Goal: Task Accomplishment & Management: Manage account settings

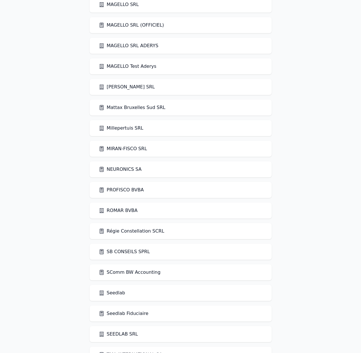
scroll to position [976, 0]
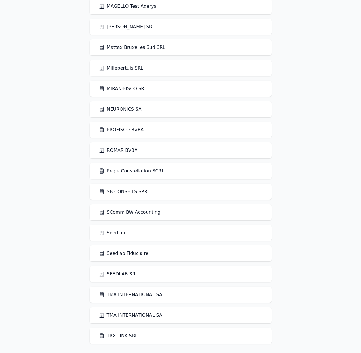
click at [125, 255] on link "Seedlab Fiduciaire" at bounding box center [124, 253] width 50 height 7
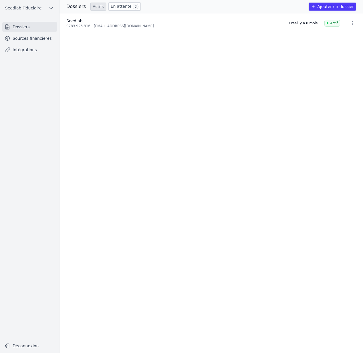
click at [36, 46] on link "Intégrations" at bounding box center [29, 50] width 55 height 10
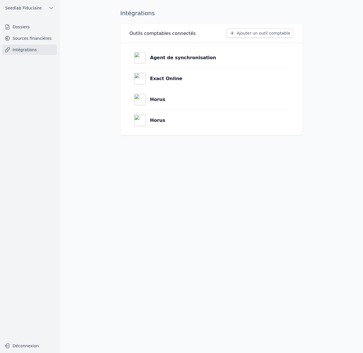
click at [179, 76] on link "Exact Online" at bounding box center [212, 78] width 164 height 21
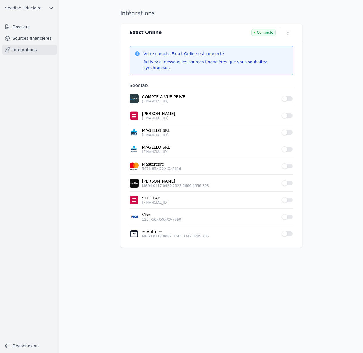
click at [285, 32] on icon "button" at bounding box center [288, 33] width 6 height 6
click at [283, 52] on button "Supprimer" at bounding box center [278, 55] width 35 height 10
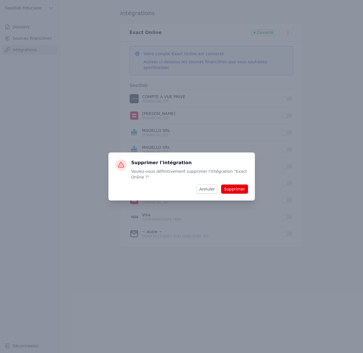
click at [242, 191] on button "Supprimer" at bounding box center [234, 189] width 27 height 9
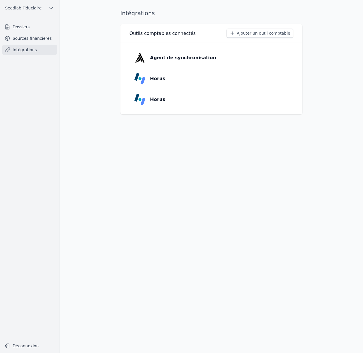
click at [256, 35] on button "Ajouter un outil comptable" at bounding box center [260, 33] width 67 height 9
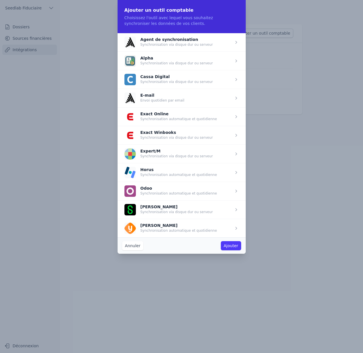
click at [172, 119] on span "button" at bounding box center [182, 116] width 128 height 19
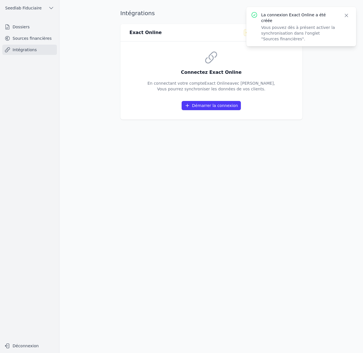
click at [215, 105] on button "Démarrer la connexion" at bounding box center [211, 105] width 59 height 9
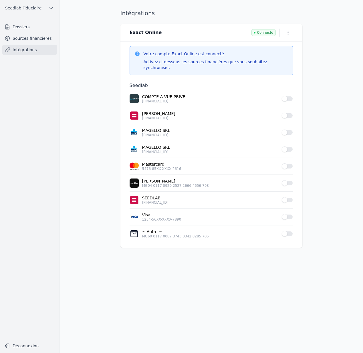
click at [45, 36] on link "Sources financières" at bounding box center [29, 38] width 55 height 10
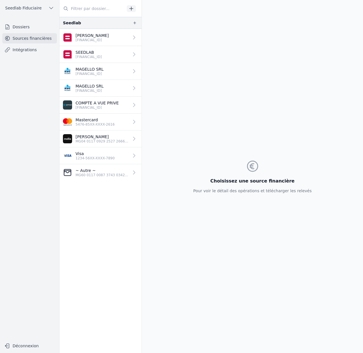
click at [38, 48] on link "Intégrations" at bounding box center [29, 50] width 55 height 10
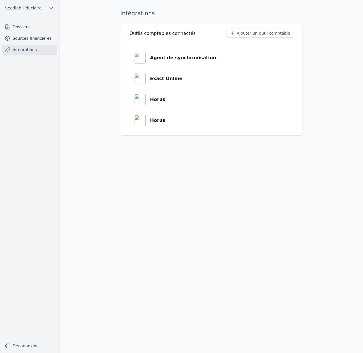
click at [253, 34] on button "Ajouter un outil comptable" at bounding box center [260, 33] width 67 height 9
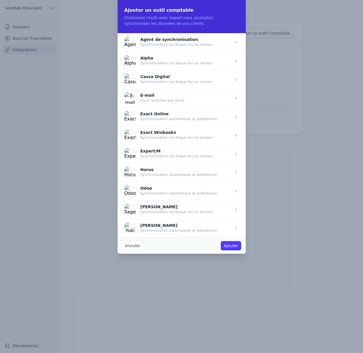
click at [169, 119] on span "button" at bounding box center [182, 116] width 128 height 19
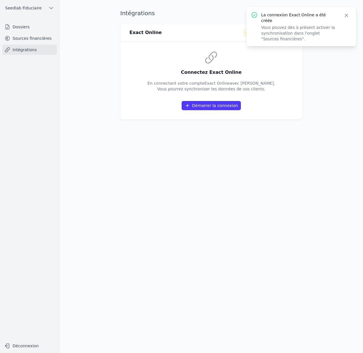
click at [202, 108] on button "Démarrer la connexion" at bounding box center [211, 105] width 59 height 9
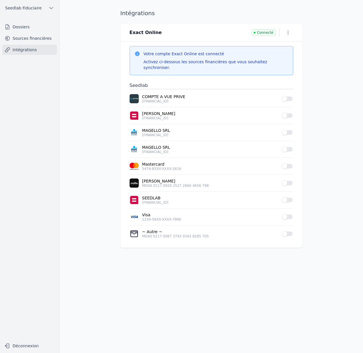
click at [287, 31] on icon "button" at bounding box center [288, 33] width 6 height 6
click at [274, 55] on button "Supprimer" at bounding box center [278, 55] width 35 height 10
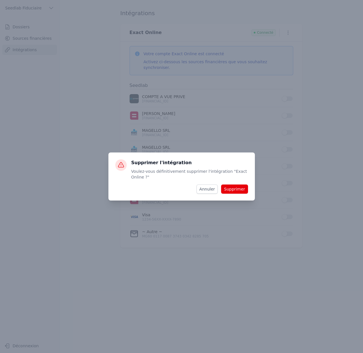
click at [240, 190] on button "Supprimer" at bounding box center [234, 189] width 27 height 9
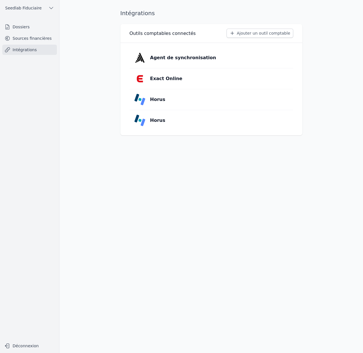
click at [169, 80] on p "Exact Online" at bounding box center [166, 78] width 32 height 7
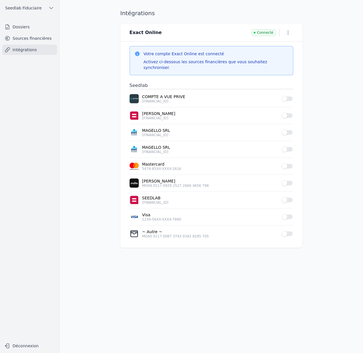
click at [289, 32] on icon "button" at bounding box center [288, 33] width 6 height 6
click at [280, 55] on button "Supprimer" at bounding box center [278, 55] width 35 height 10
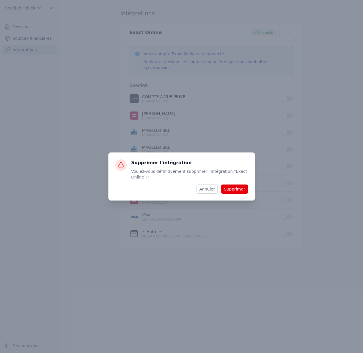
click at [239, 189] on button "Supprimer" at bounding box center [234, 189] width 27 height 9
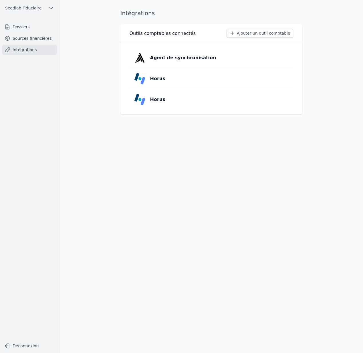
click at [267, 33] on button "Ajouter un outil comptable" at bounding box center [260, 33] width 67 height 9
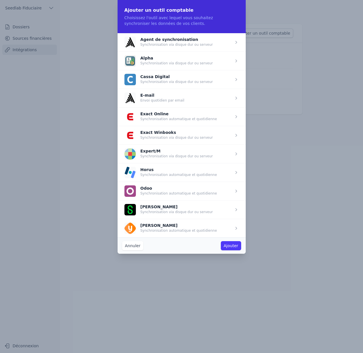
click at [161, 122] on span "button" at bounding box center [182, 116] width 128 height 19
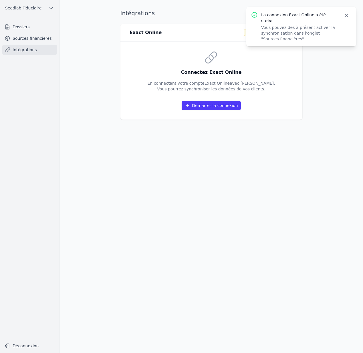
click at [202, 108] on button "Démarrer la connexion" at bounding box center [211, 105] width 59 height 9
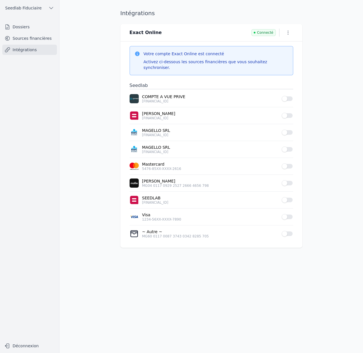
click at [341, 119] on main "Intégrations Exact Online Connecté Votre compte Exact Online est connecté Activ…" at bounding box center [181, 176] width 363 height 353
drag, startPoint x: 293, startPoint y: 112, endPoint x: 290, endPoint y: 110, distance: 3.0
click at [293, 113] on div "Use setting" at bounding box center [287, 116] width 11 height 6
click at [288, 113] on button "Use setting" at bounding box center [287, 116] width 11 height 6
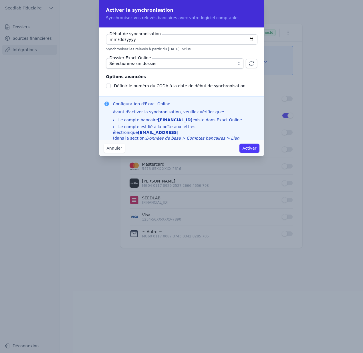
click at [118, 148] on button "Annuler" at bounding box center [114, 148] width 21 height 9
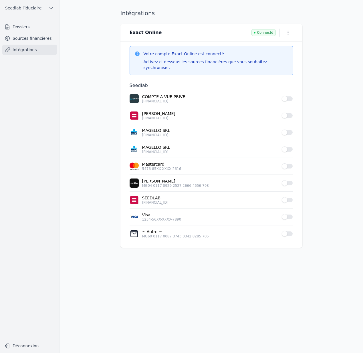
click at [48, 39] on link "Sources financières" at bounding box center [29, 38] width 55 height 10
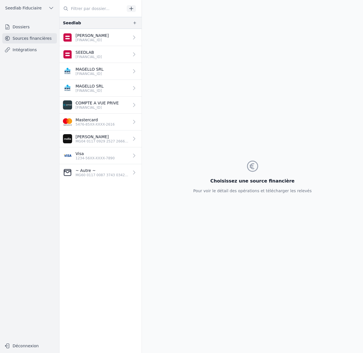
click at [109, 39] on p "[FINANCIAL_ID]" at bounding box center [92, 40] width 33 height 5
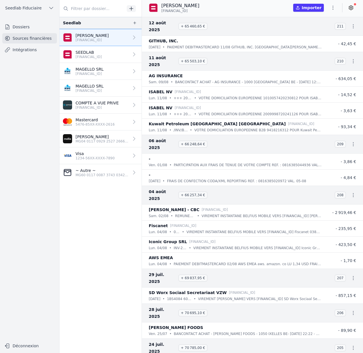
click at [354, 8] on icon at bounding box center [351, 8] width 6 height 6
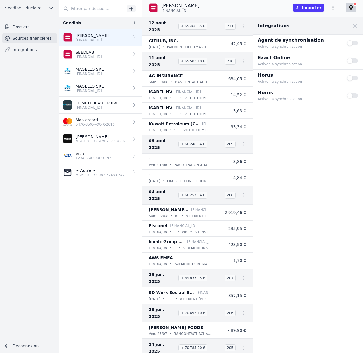
click at [354, 60] on button "Use setting" at bounding box center [352, 61] width 11 height 6
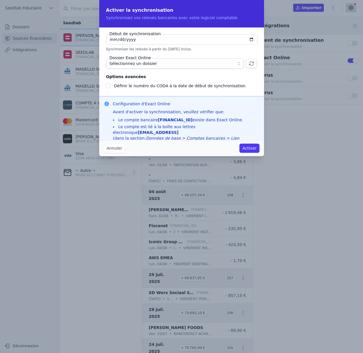
click at [104, 148] on button "Annuler" at bounding box center [114, 148] width 21 height 9
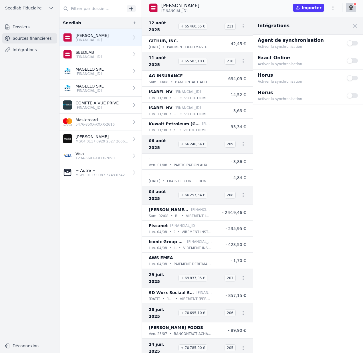
click at [354, 43] on button "Use setting" at bounding box center [352, 43] width 11 height 6
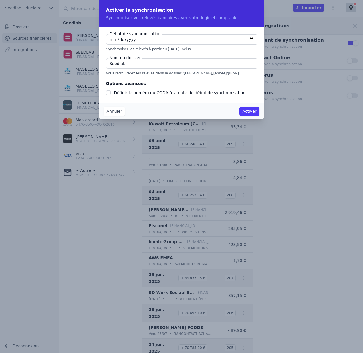
checkbox input "false"
type input "222222-08-11"
type input "2025-08-11"
click at [171, 91] on label "Définir le numéro du CODA à la date de début de synchronisation" at bounding box center [180, 92] width 132 height 5
click at [111, 91] on input "Définir le numéro du CODA à la date de début de synchronisation" at bounding box center [108, 92] width 5 height 5
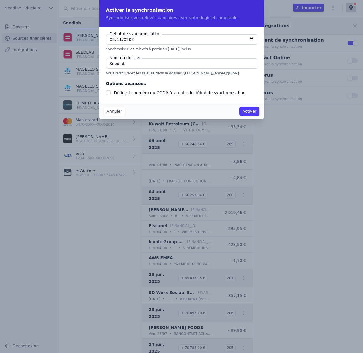
checkbox input "true"
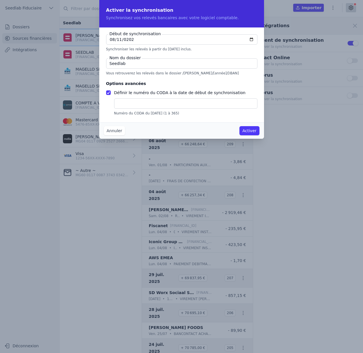
click at [150, 102] on input "text" at bounding box center [185, 103] width 143 height 10
type input "12"
click at [247, 131] on button "Activer" at bounding box center [250, 130] width 20 height 9
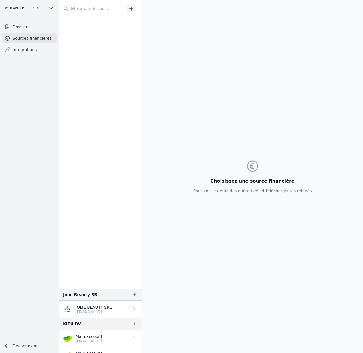
scroll to position [343, 0]
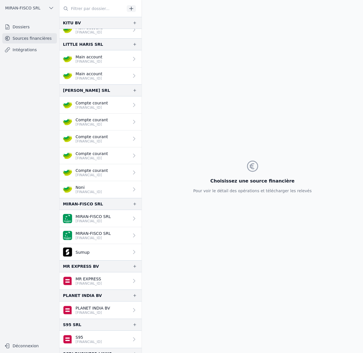
click at [183, 61] on div "Choisissez une source financière Pour voir le détail des opérations et téléchar…" at bounding box center [252, 176] width 221 height 353
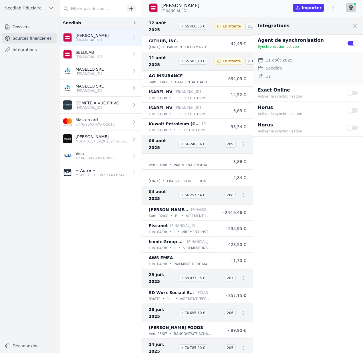
click at [354, 44] on button "Use setting" at bounding box center [352, 43] width 11 height 6
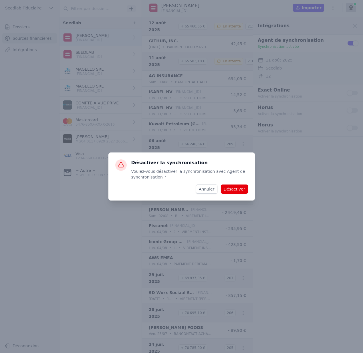
click at [238, 189] on button "Désactiver" at bounding box center [234, 189] width 27 height 9
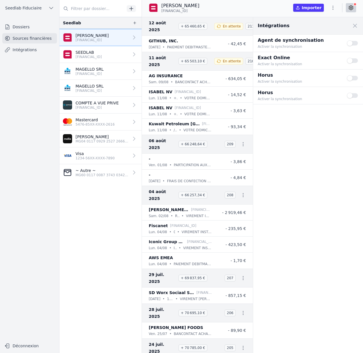
click at [352, 61] on button "Use setting" at bounding box center [352, 61] width 11 height 6
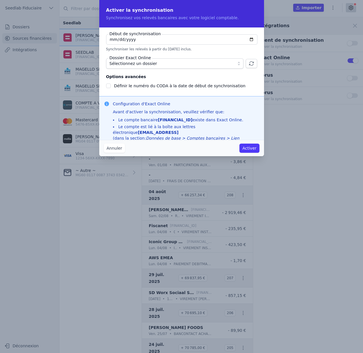
checkbox input "false"
type input "[DATE]"
click at [224, 64] on span "Sélectionnez un dossier" at bounding box center [171, 63] width 122 height 7
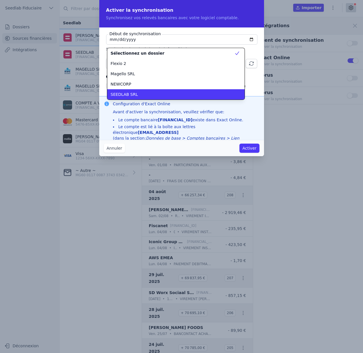
click at [178, 94] on div "SEEDLAB SRL" at bounding box center [173, 95] width 124 height 6
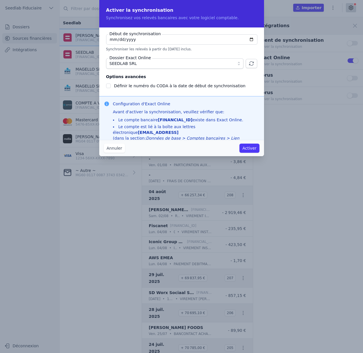
click at [251, 147] on button "Activer" at bounding box center [250, 148] width 20 height 9
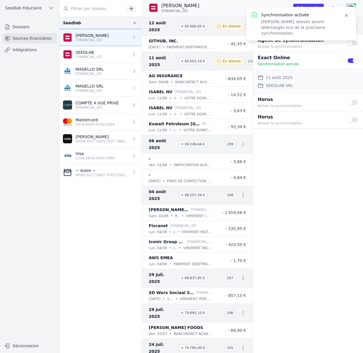
click at [296, 170] on div "Intégrations Close panel Agent de synchronisation Activer la synchronisation Us…" at bounding box center [308, 185] width 110 height 336
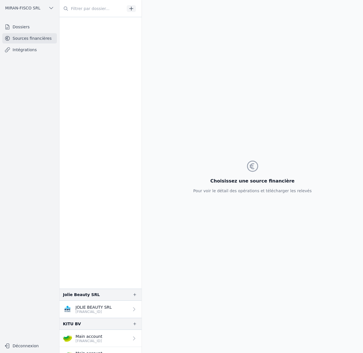
scroll to position [343, 0]
